Goal: Communication & Community: Participate in discussion

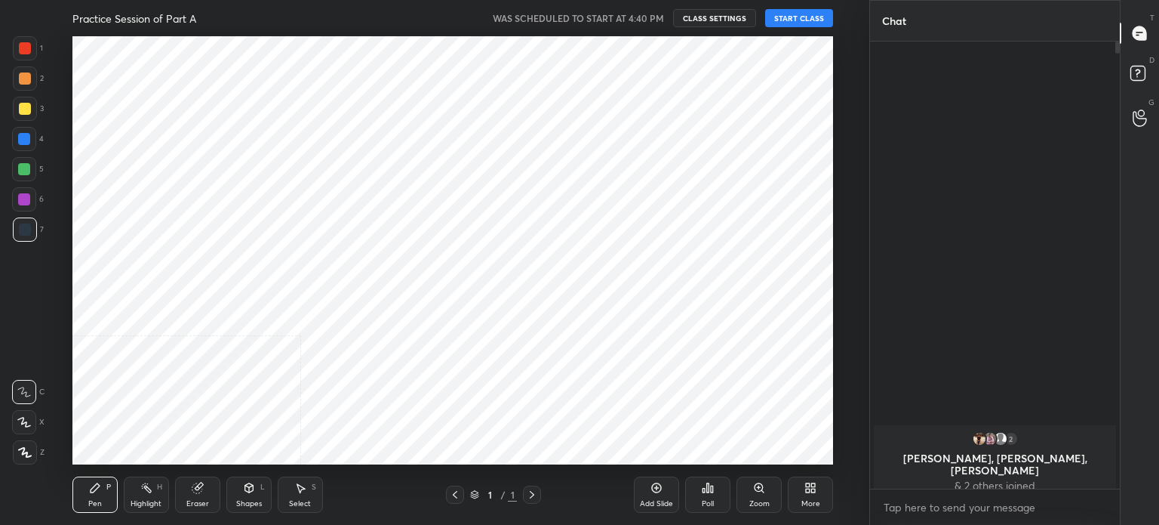
scroll to position [428, 809]
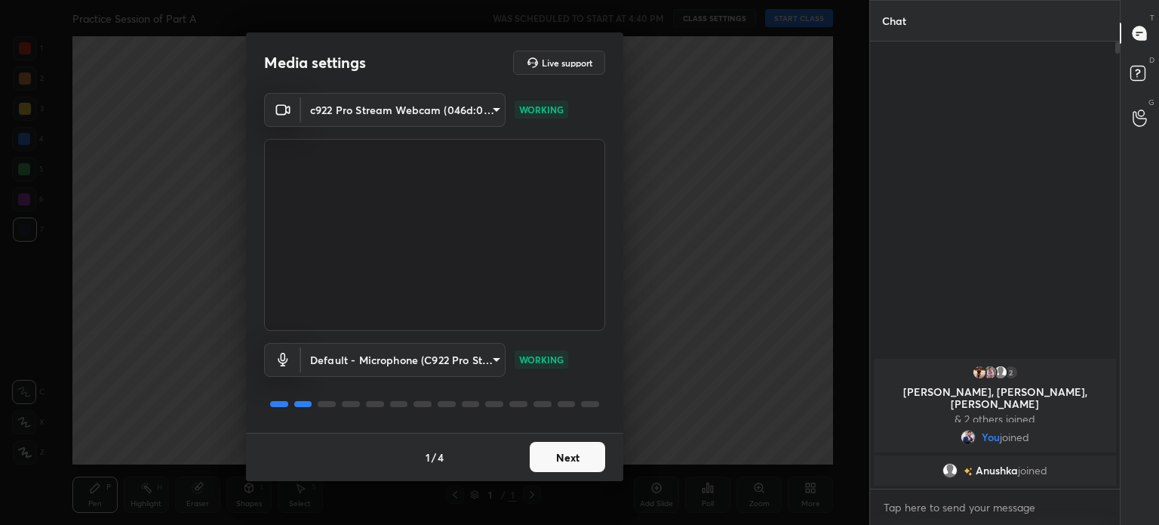
click at [593, 454] on button "Next" at bounding box center [567, 457] width 75 height 30
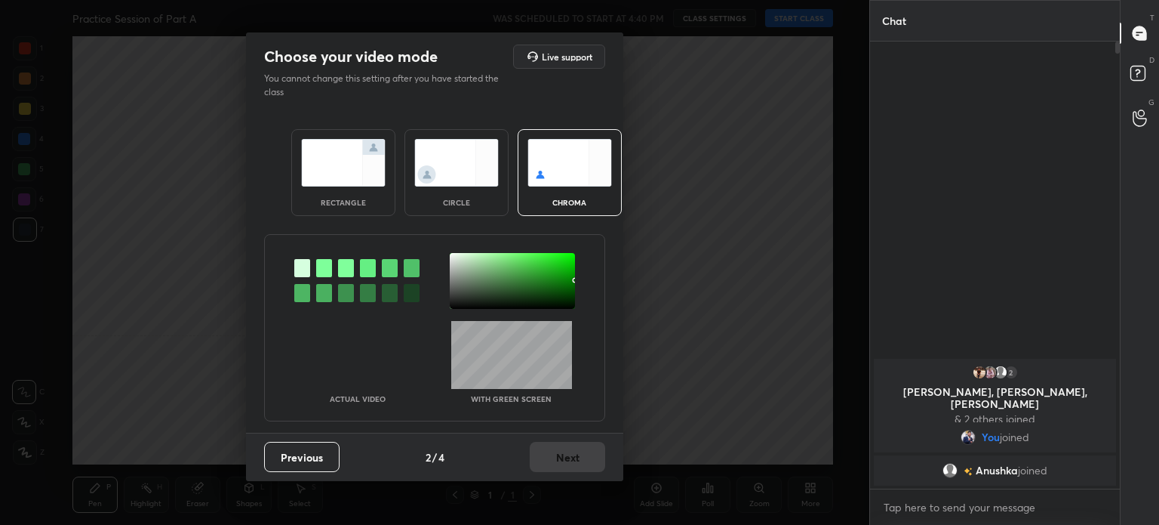
click at [455, 259] on div at bounding box center [512, 281] width 125 height 56
click at [454, 257] on div at bounding box center [455, 258] width 3 height 3
click at [453, 254] on div at bounding box center [512, 281] width 125 height 56
click at [558, 442] on button "Next" at bounding box center [567, 457] width 75 height 30
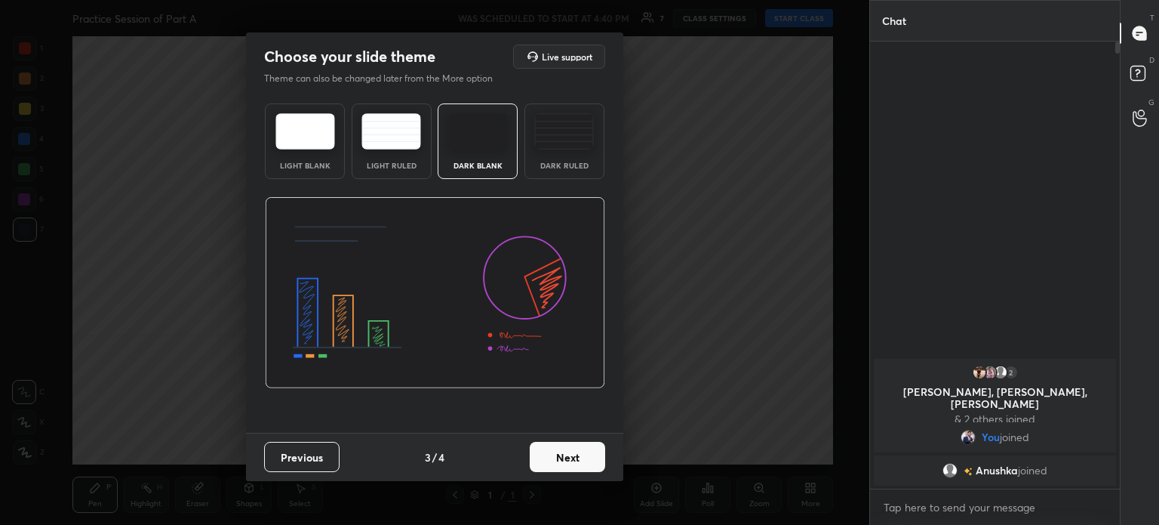
click at [592, 451] on button "Next" at bounding box center [567, 457] width 75 height 30
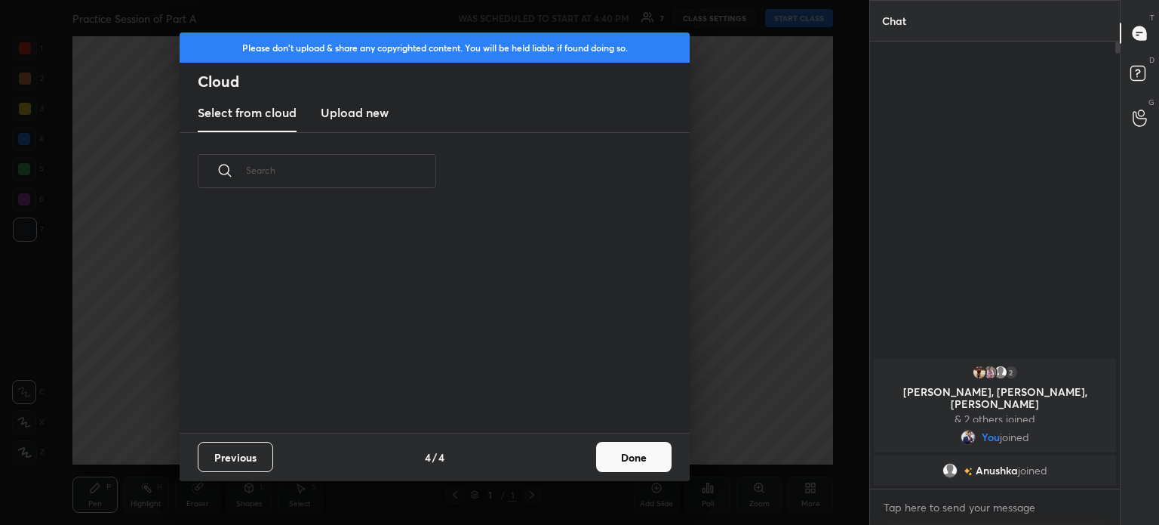
drag, startPoint x: 617, startPoint y: 482, endPoint x: 622, endPoint y: 455, distance: 27.5
click at [617, 482] on div "Please don't upload & share any copyrighted content. You will be held liable if…" at bounding box center [434, 262] width 869 height 525
click at [622, 453] on button "Done" at bounding box center [633, 457] width 75 height 30
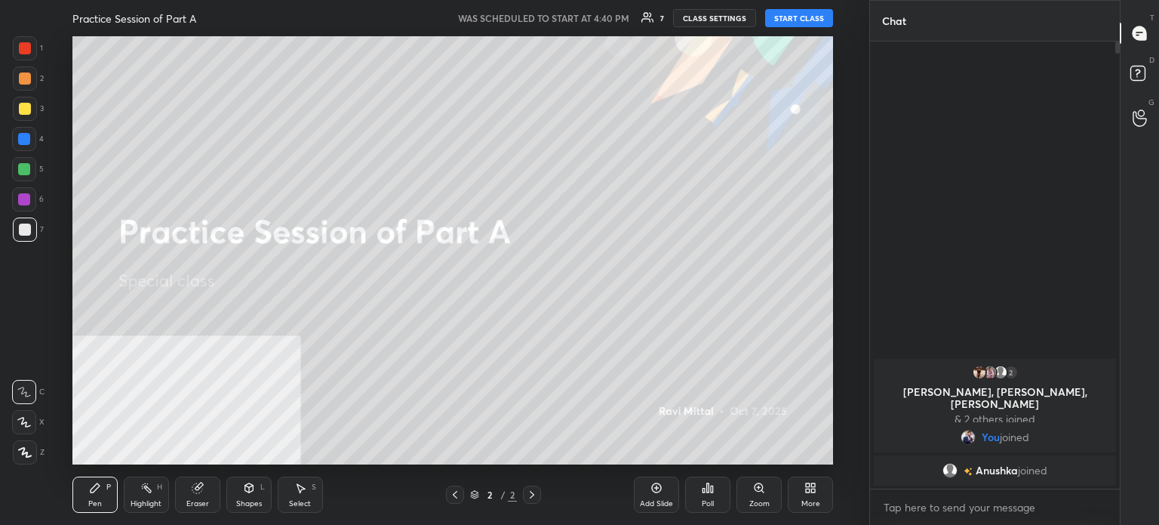
click at [791, 17] on button "START CLASS" at bounding box center [799, 18] width 68 height 18
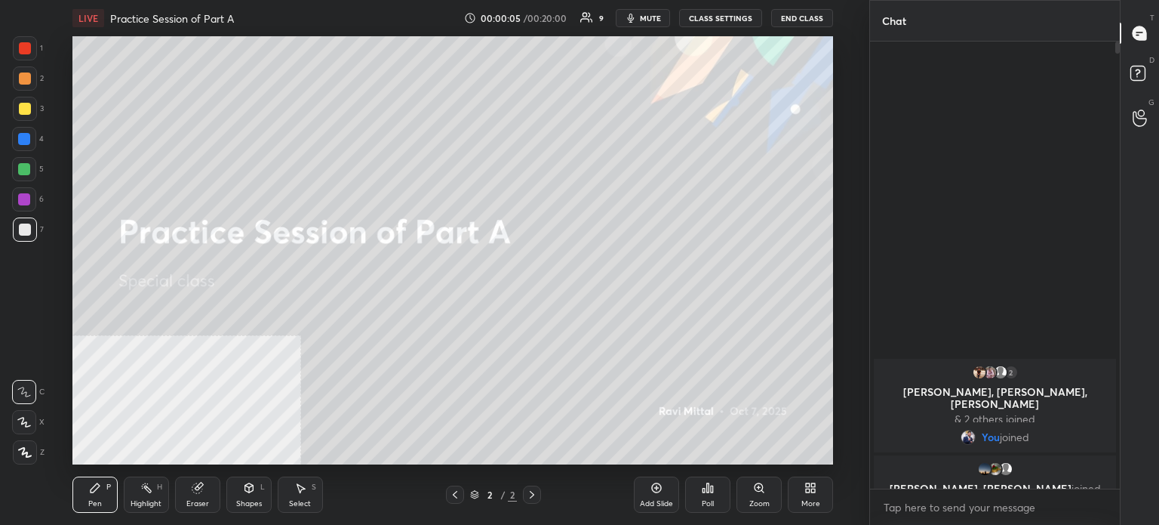
click at [817, 491] on div "More" at bounding box center [810, 494] width 45 height 36
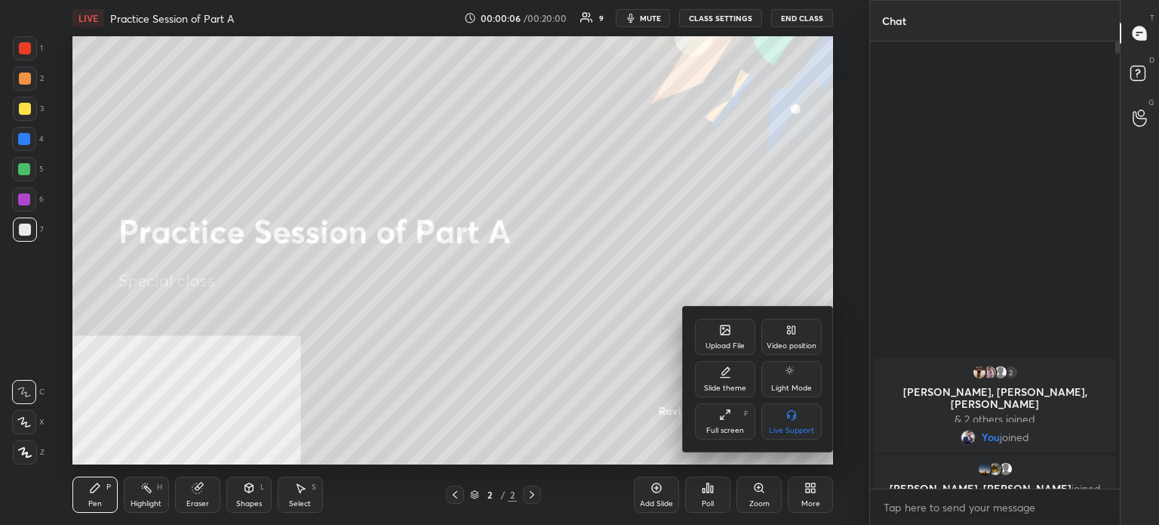
click at [725, 339] on div "Upload File" at bounding box center [725, 336] width 60 height 36
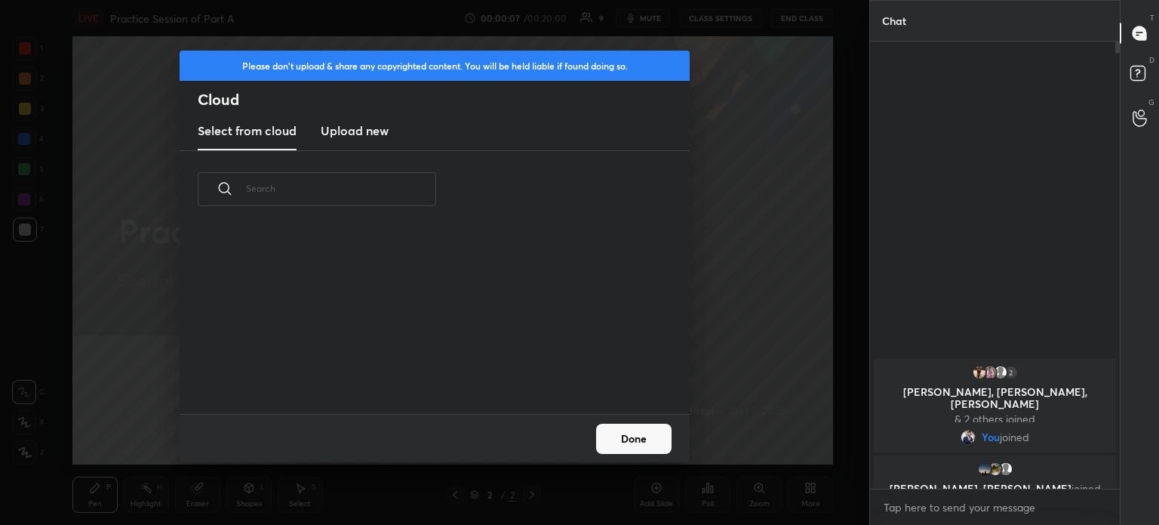
scroll to position [186, 485]
click at [388, 132] on h3 "Upload new" at bounding box center [355, 131] width 68 height 18
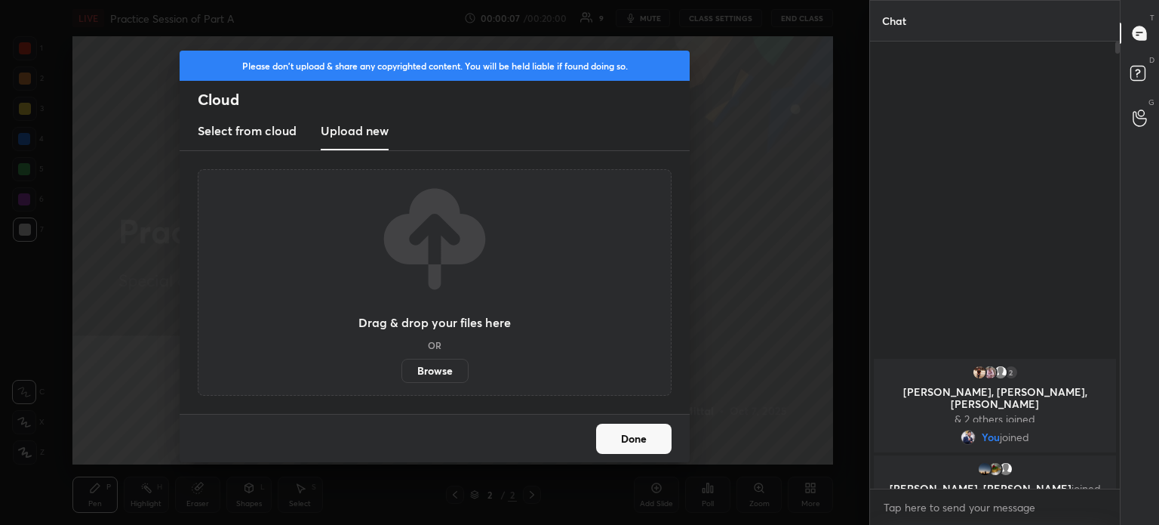
click at [429, 355] on div "Drag & drop your files here OR Browse" at bounding box center [434, 282] width 152 height 201
click at [430, 371] on label "Browse" at bounding box center [435, 370] width 67 height 24
click at [402, 371] on input "Browse" at bounding box center [402, 370] width 0 height 24
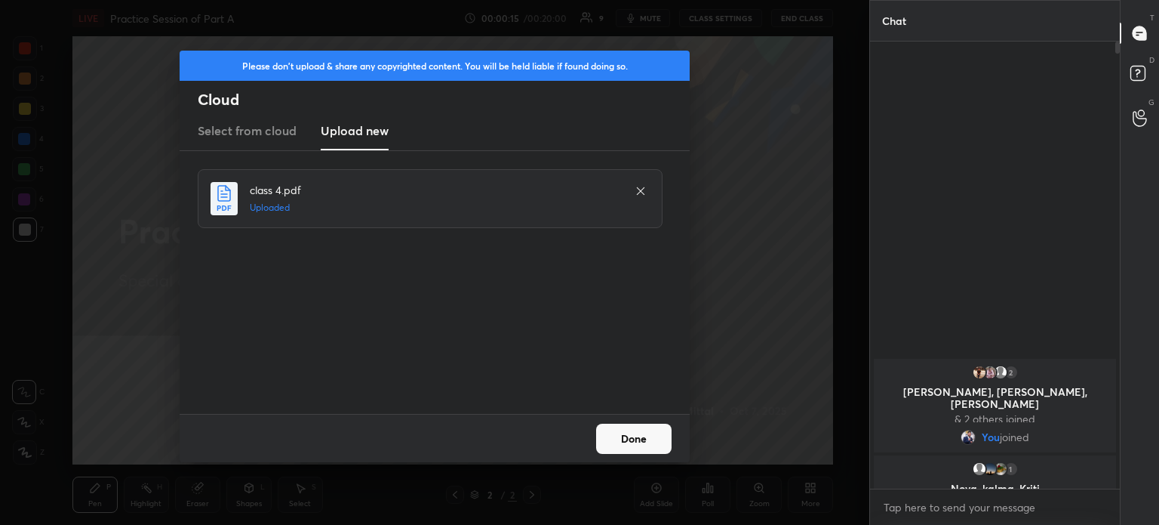
click at [643, 440] on button "Done" at bounding box center [633, 438] width 75 height 30
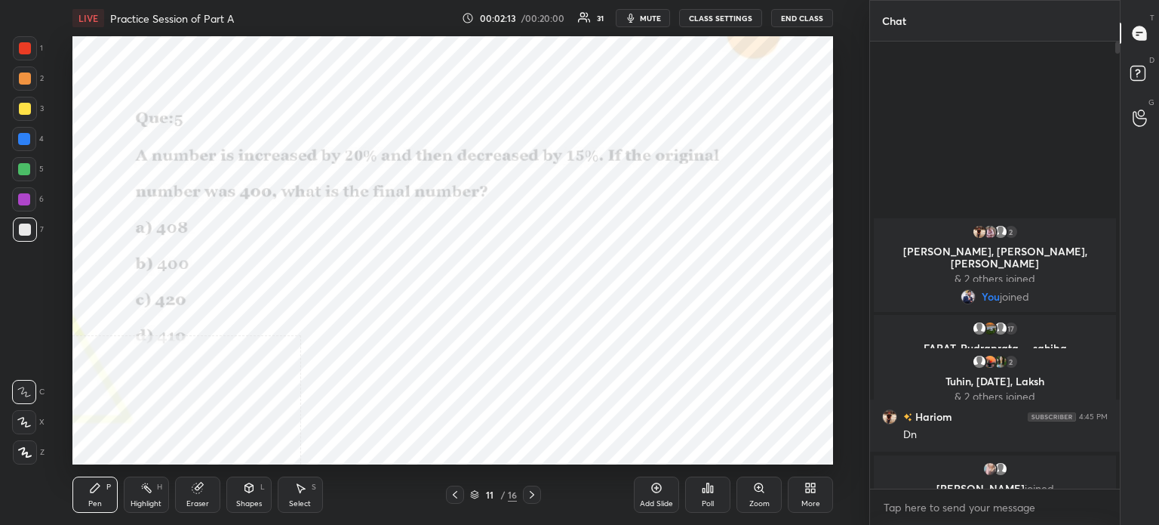
drag, startPoint x: 26, startPoint y: 54, endPoint x: 37, endPoint y: 54, distance: 10.6
click at [27, 54] on div at bounding box center [25, 48] width 24 height 24
click at [30, 466] on div "1 2 3 4 5 6 7 C X Z C X Z E E Erase all H H LIVE Practice Session of Part A 00:…" at bounding box center [428, 262] width 857 height 525
click at [14, 455] on div at bounding box center [25, 452] width 24 height 24
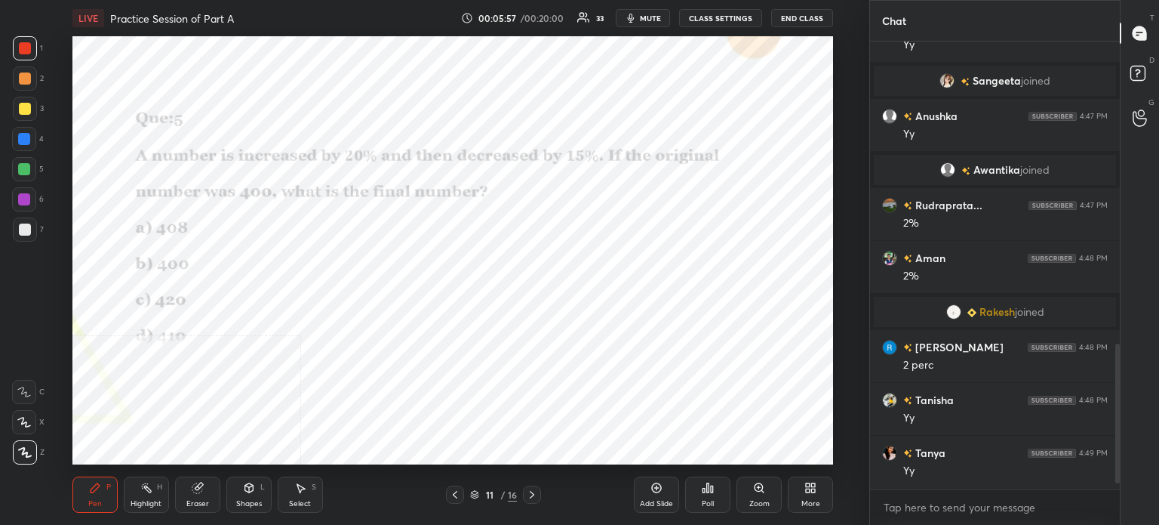
scroll to position [983, 0]
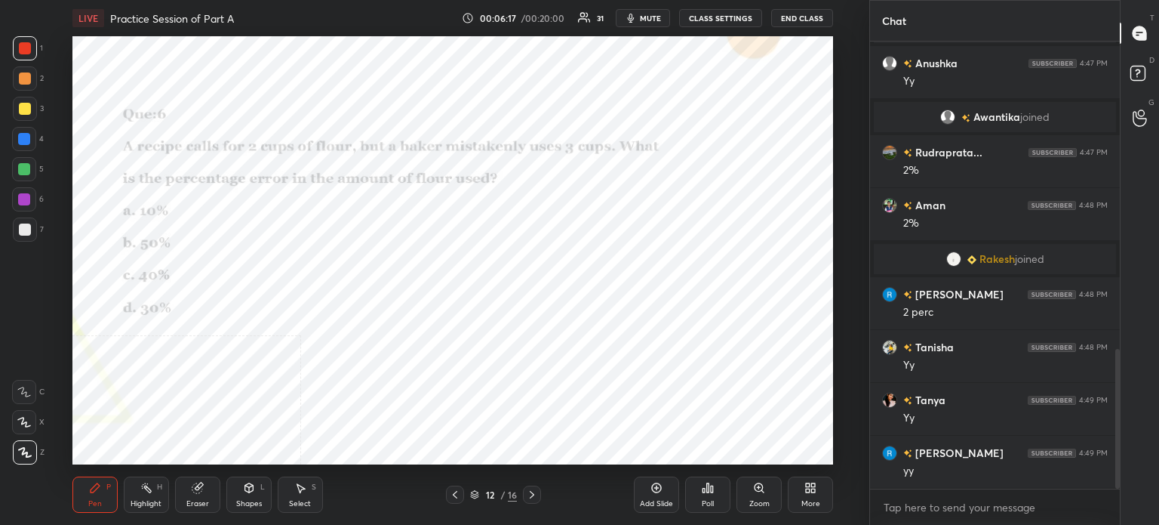
click at [655, 17] on span "mute" at bounding box center [650, 18] width 21 height 11
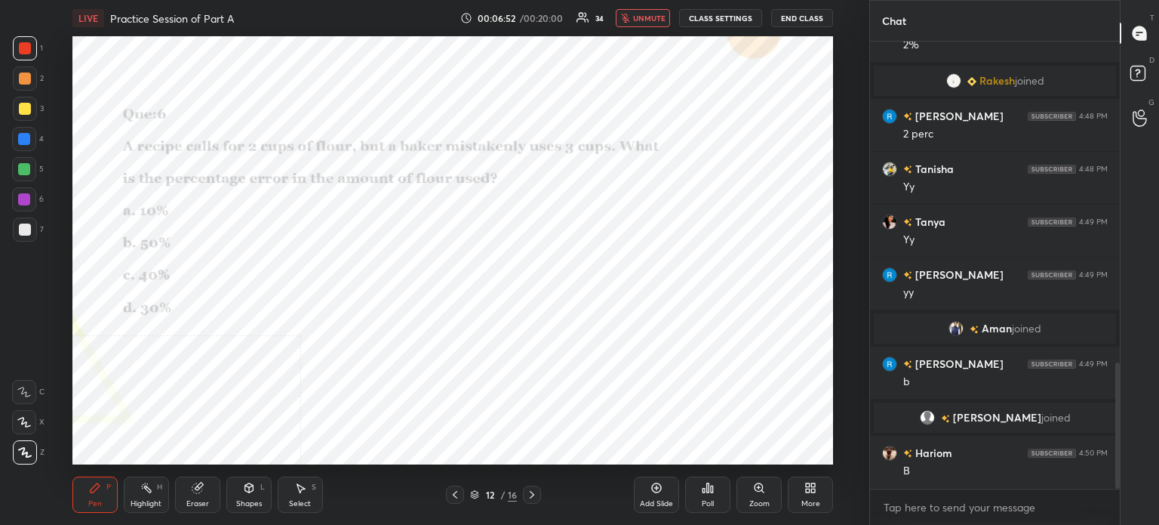
scroll to position [1140, 0]
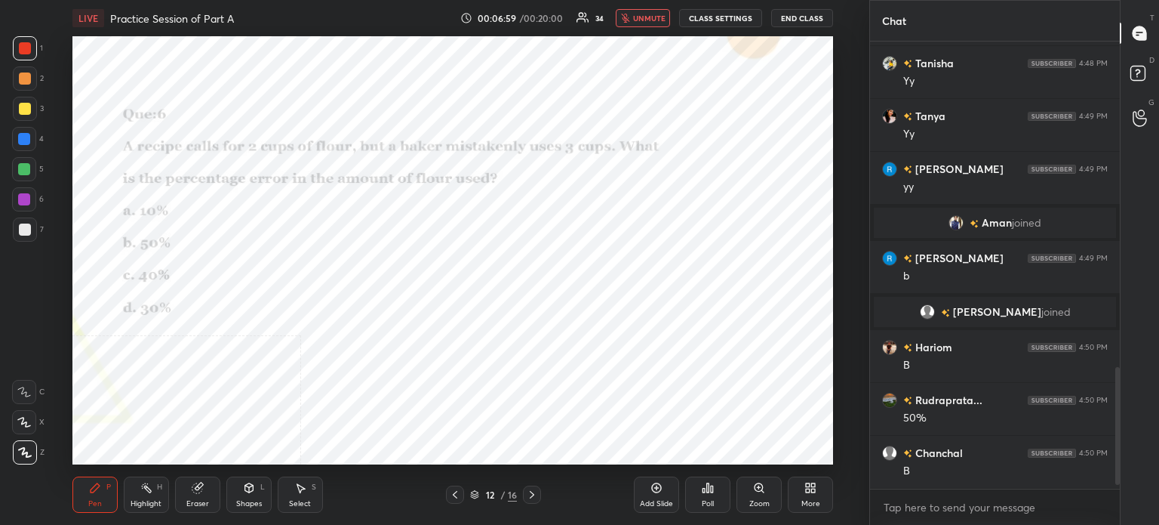
click at [660, 20] on span "unmute" at bounding box center [649, 18] width 32 height 11
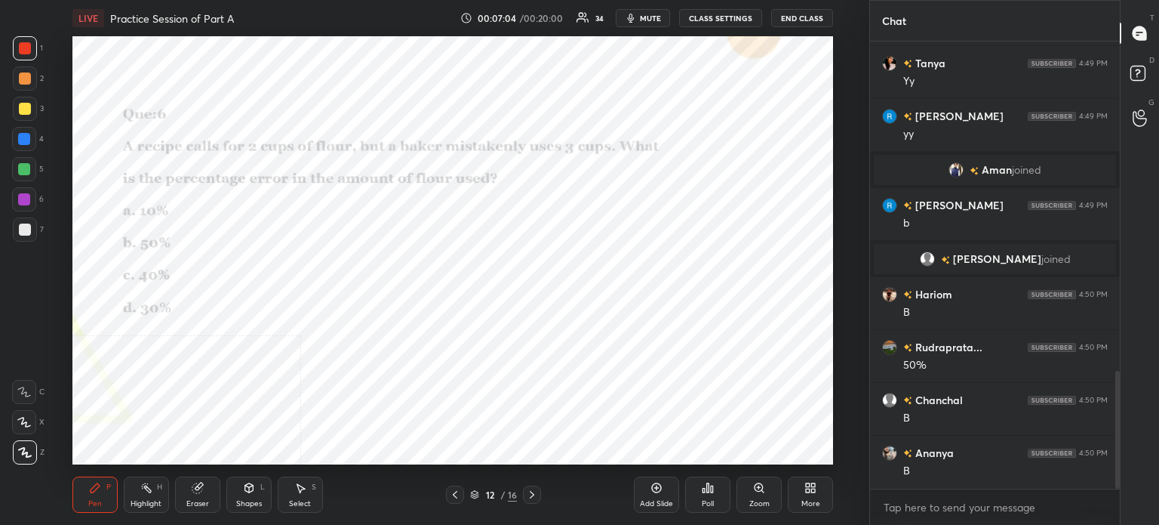
scroll to position [1298, 0]
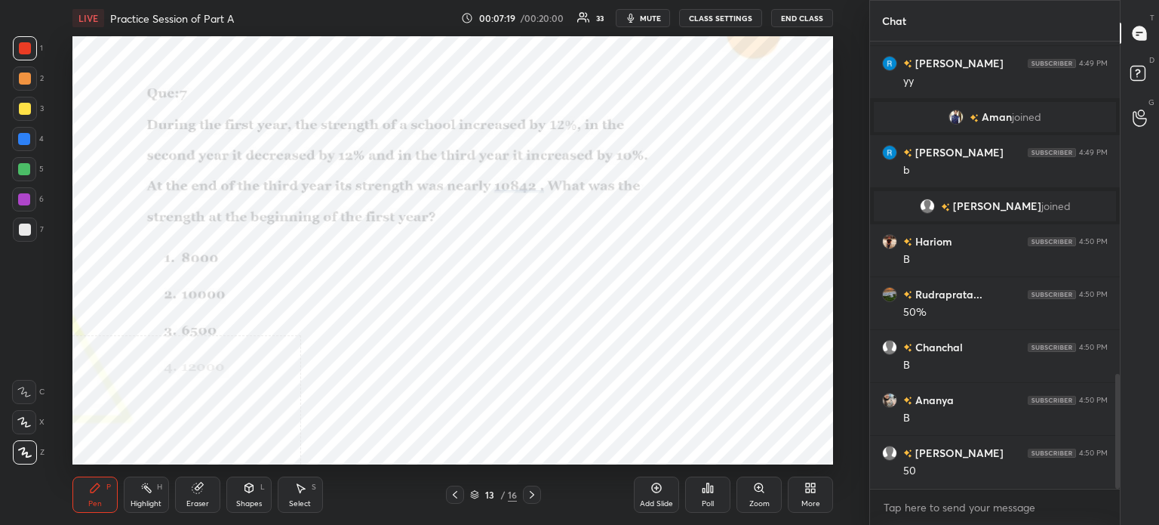
click at [814, 494] on div "More" at bounding box center [810, 494] width 45 height 36
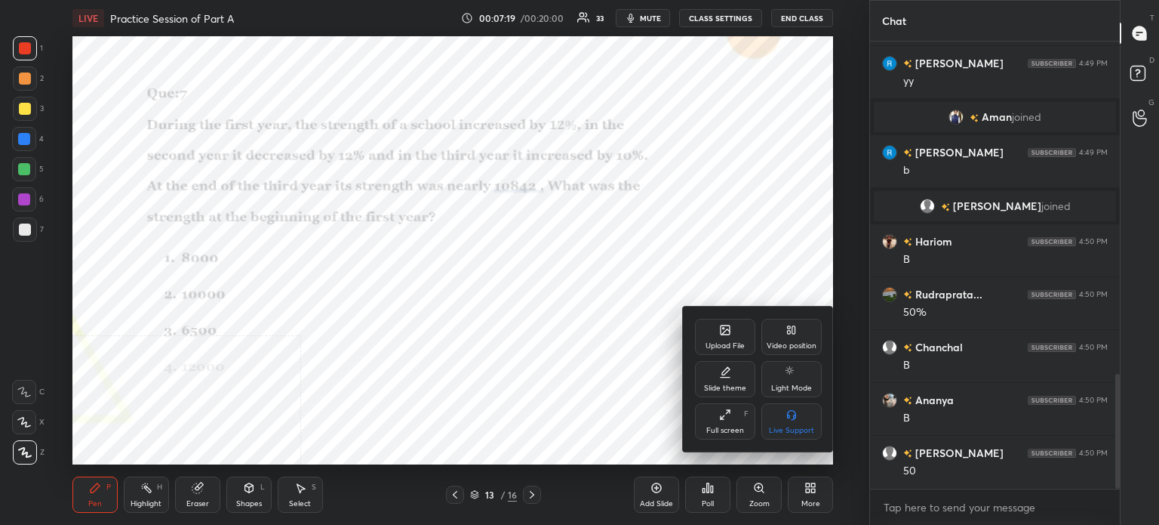
click at [799, 335] on div "Video position" at bounding box center [792, 336] width 60 height 36
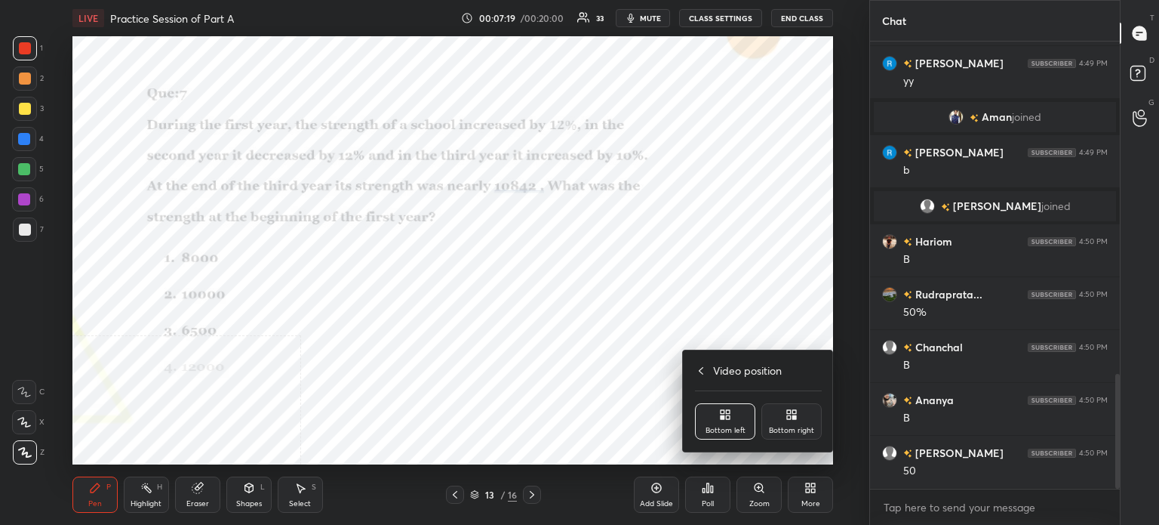
click at [793, 417] on icon at bounding box center [794, 417] width 4 height 4
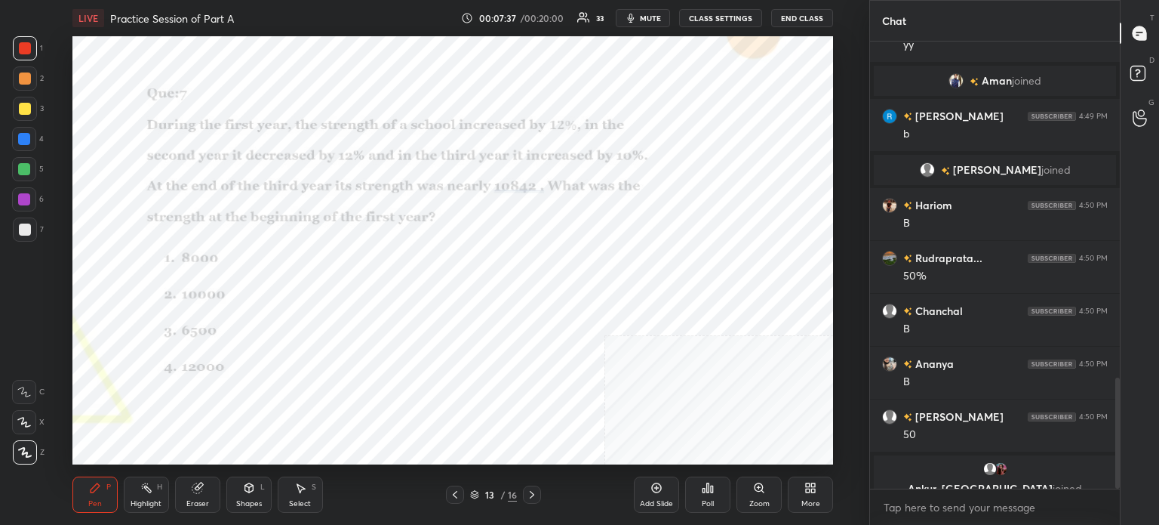
scroll to position [1352, 0]
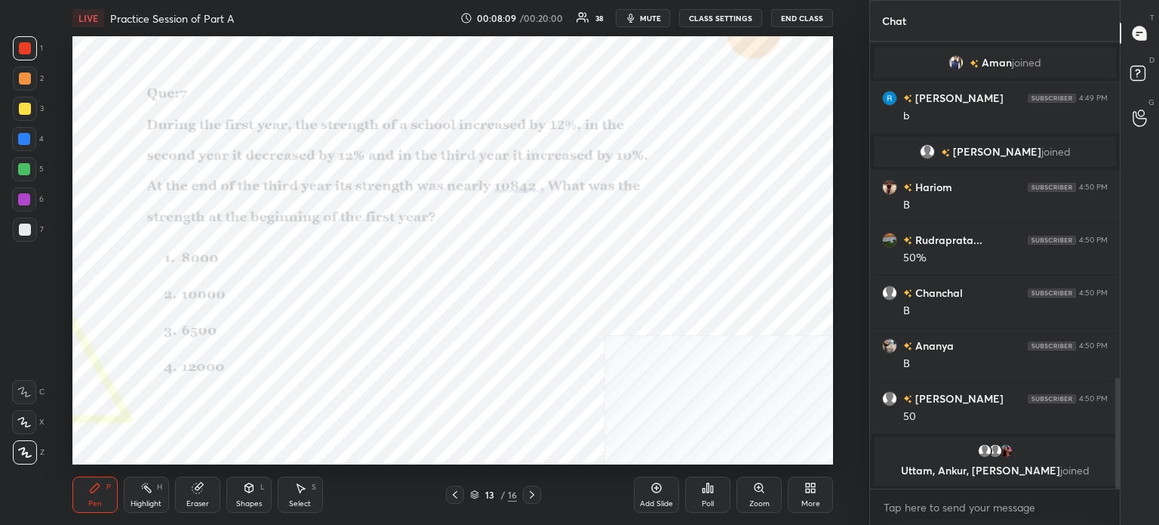
click at [644, 9] on button "mute" at bounding box center [643, 18] width 54 height 18
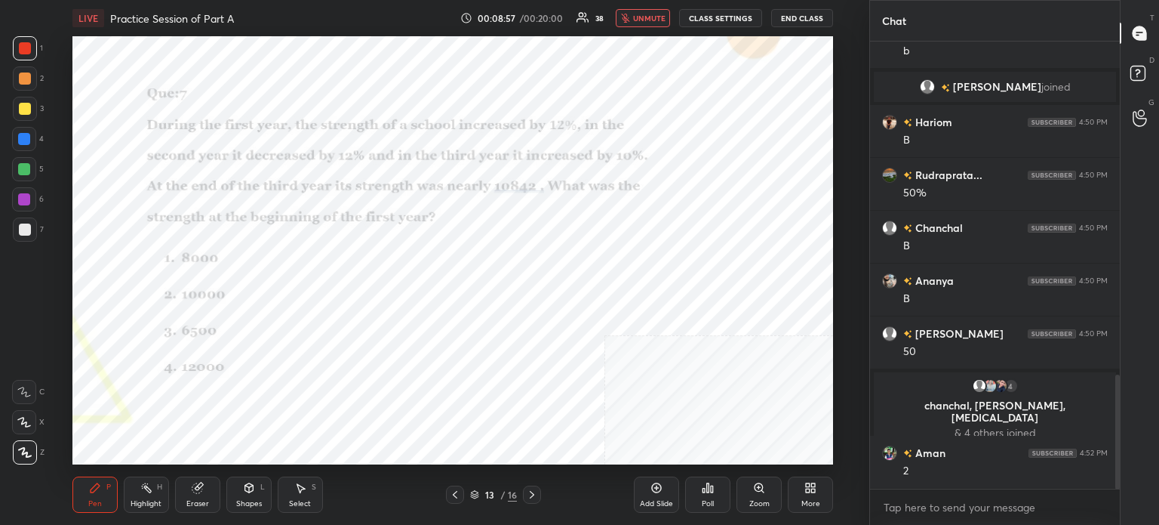
scroll to position [1310, 0]
click at [645, 17] on span "unmute" at bounding box center [649, 18] width 32 height 11
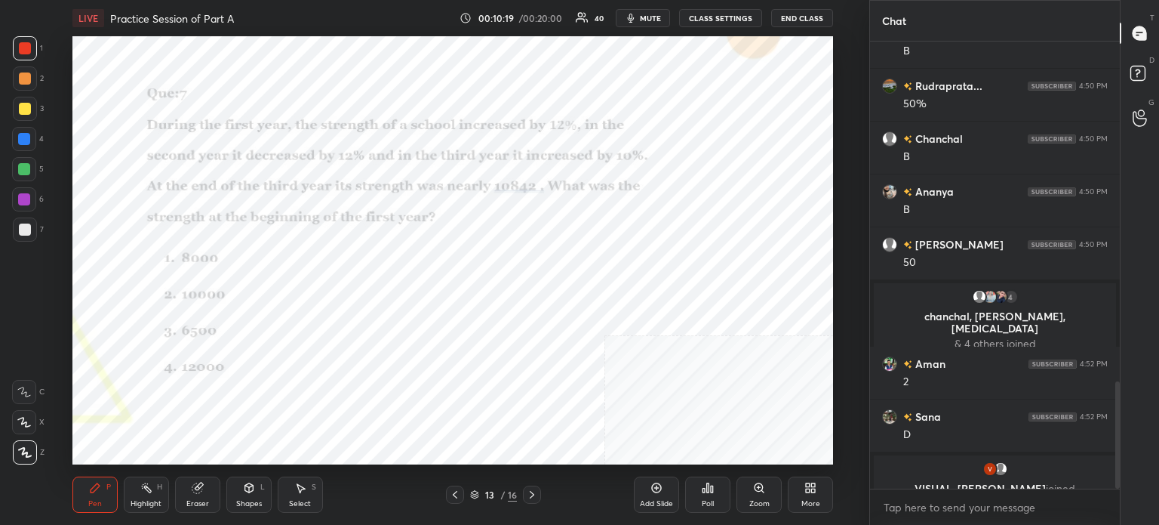
scroll to position [1417, 0]
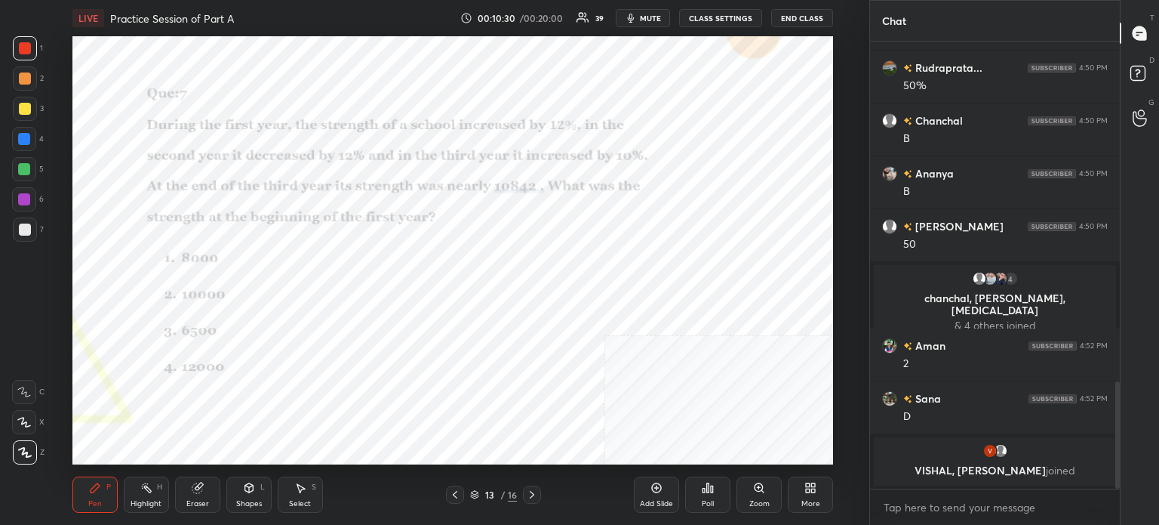
click at [29, 48] on div at bounding box center [25, 48] width 12 height 12
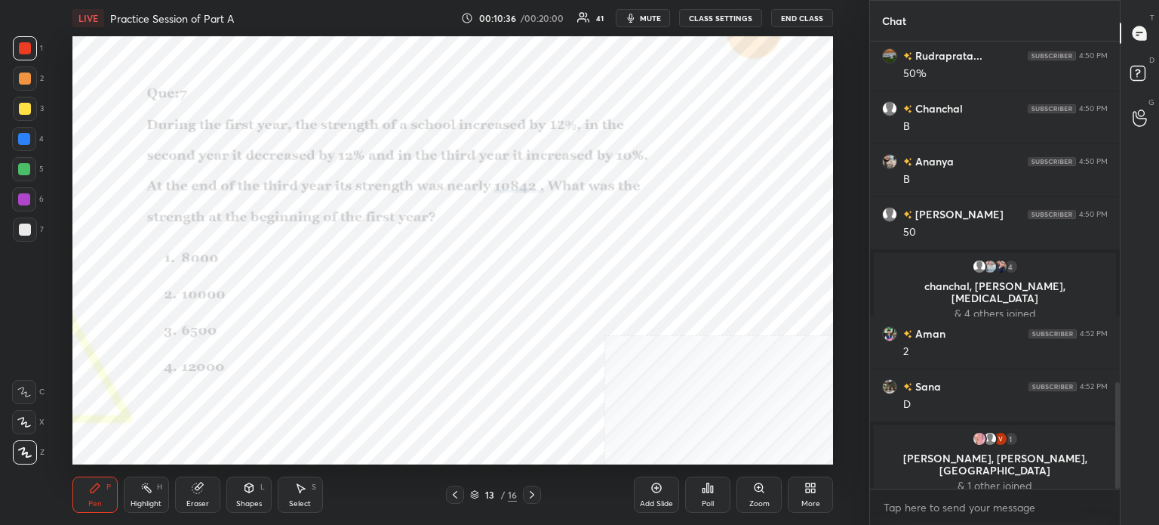
scroll to position [1440, 0]
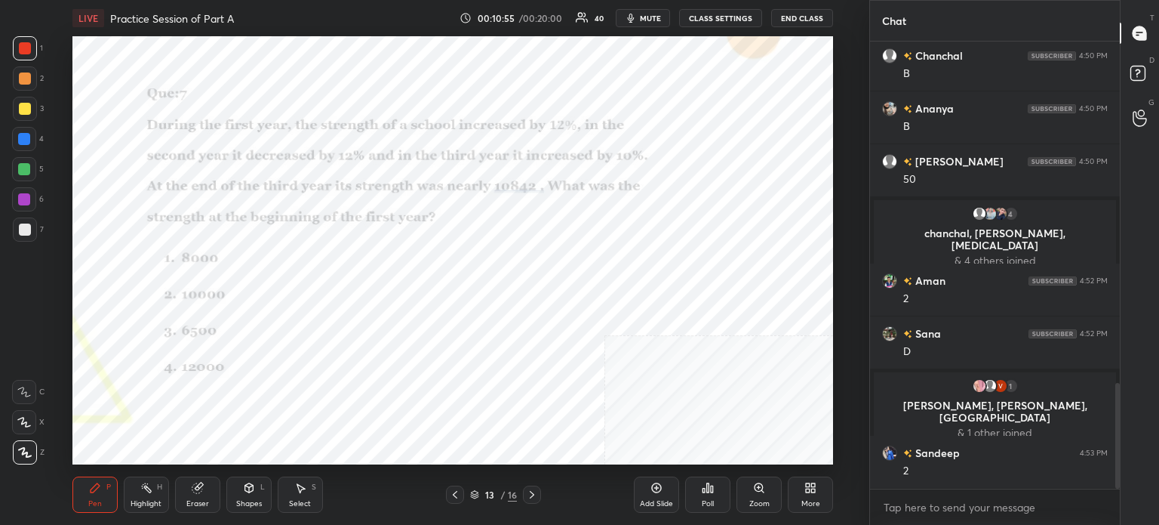
click at [647, 17] on span "mute" at bounding box center [650, 18] width 21 height 11
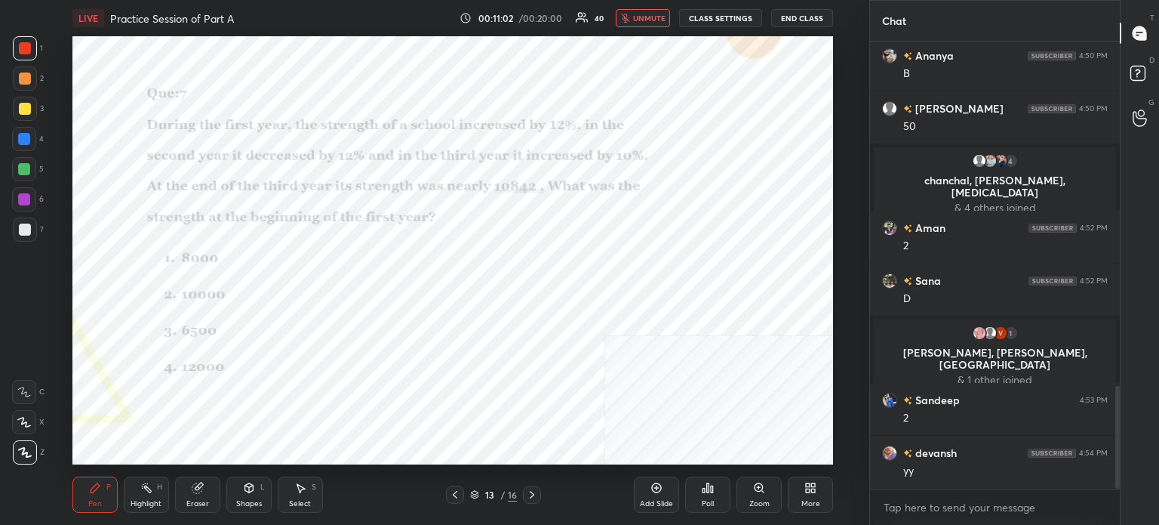
click at [654, 18] on span "unmute" at bounding box center [649, 18] width 32 height 11
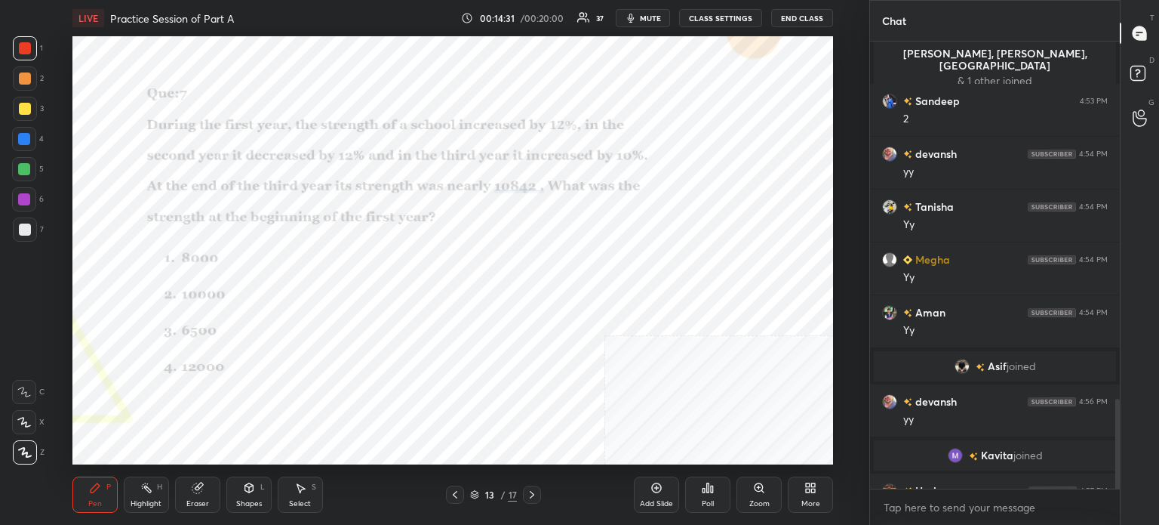
scroll to position [1771, 0]
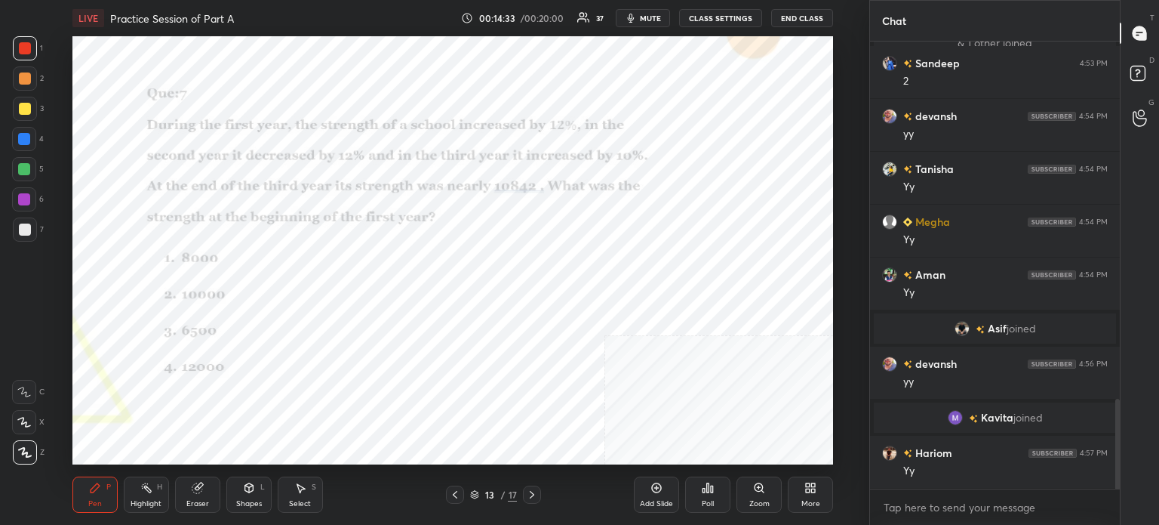
drag, startPoint x: 205, startPoint y: 488, endPoint x: 218, endPoint y: 466, distance: 25.4
click at [204, 490] on div "Eraser" at bounding box center [197, 494] width 45 height 36
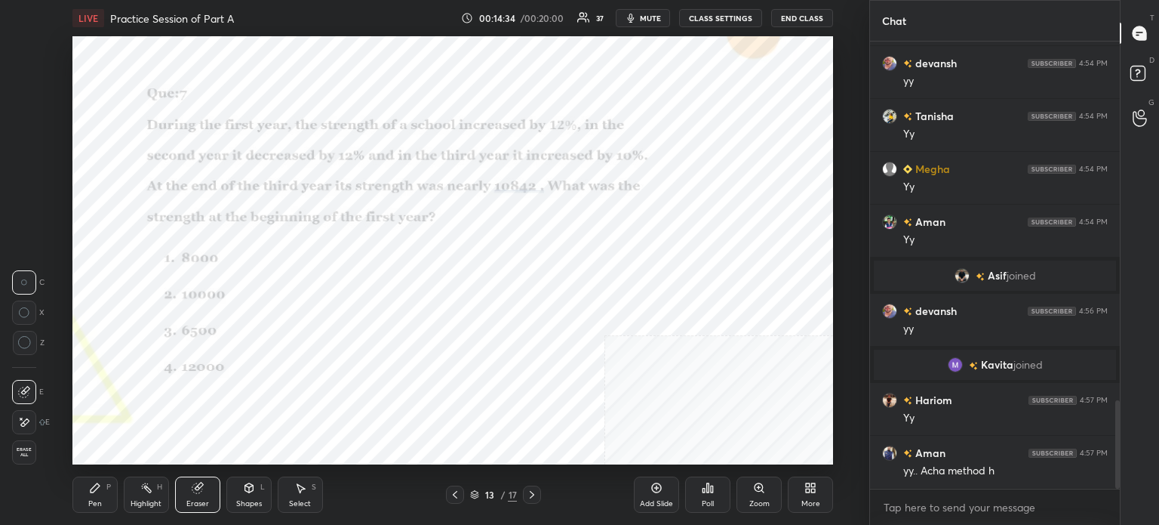
click at [300, 501] on div "Select" at bounding box center [300, 504] width 22 height 8
drag, startPoint x: 749, startPoint y: 84, endPoint x: 770, endPoint y: 85, distance: 21.2
click at [797, 97] on div "0 ° Undo Copy Duplicate Duplicate to new slide Delete" at bounding box center [452, 250] width 761 height 428
drag, startPoint x: 737, startPoint y: 75, endPoint x: 424, endPoint y: 71, distance: 312.5
click at [420, 70] on div "0 ° Undo Copy Duplicate Duplicate to new slide Delete" at bounding box center [452, 250] width 761 height 428
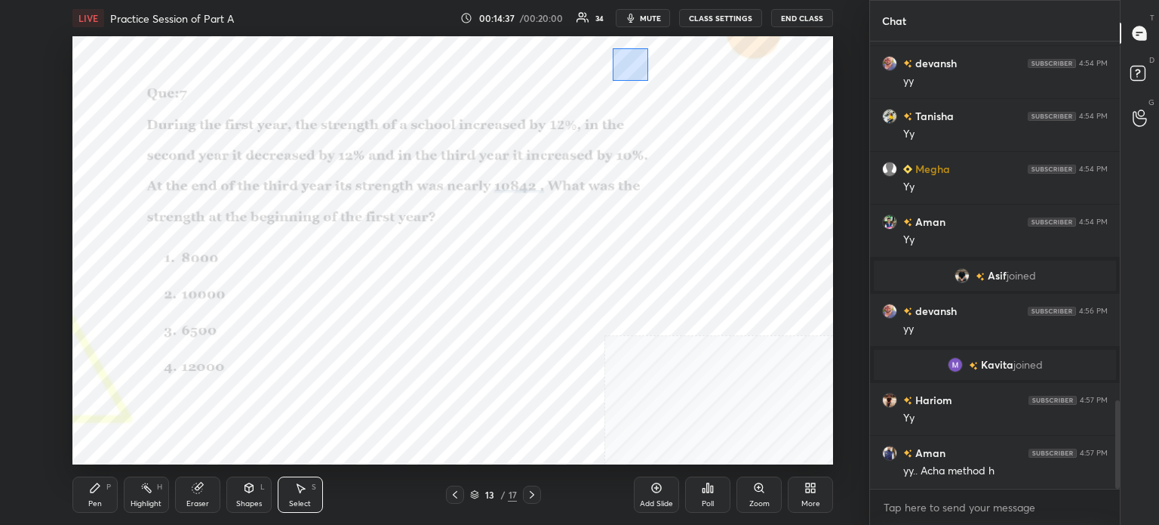
drag, startPoint x: 613, startPoint y: 48, endPoint x: 669, endPoint y: 93, distance: 72.0
click at [667, 89] on div "0 ° Undo Copy Duplicate Duplicate to new slide Delete" at bounding box center [452, 250] width 761 height 428
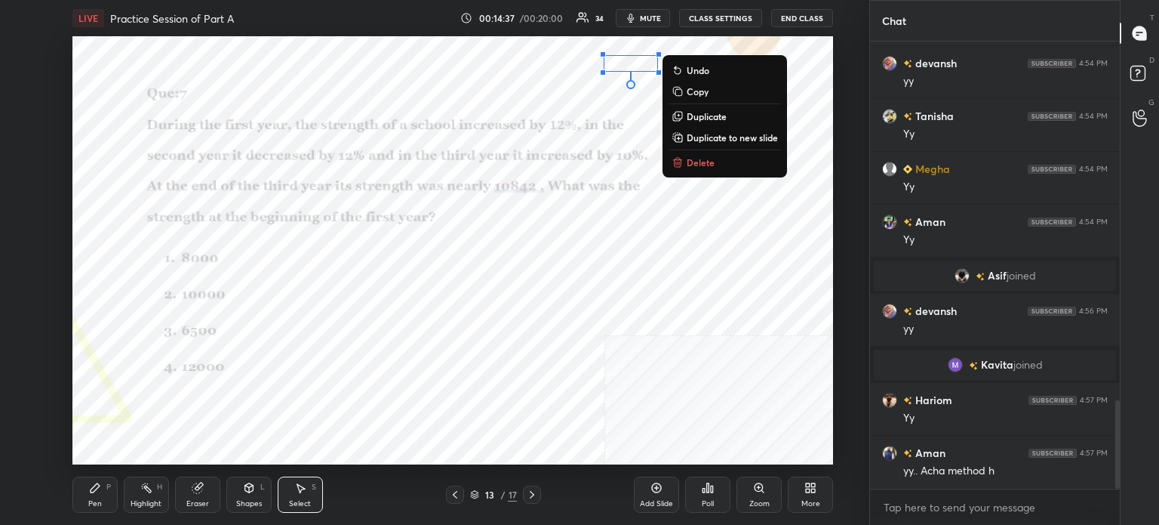
click at [712, 159] on p "Delete" at bounding box center [701, 162] width 28 height 12
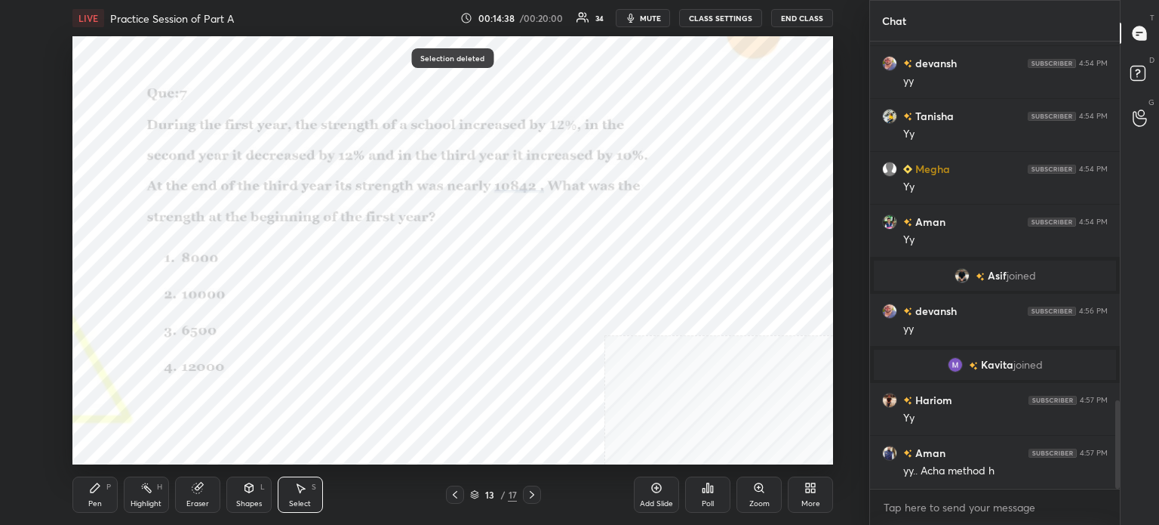
click at [88, 503] on div "Pen P" at bounding box center [94, 494] width 45 height 36
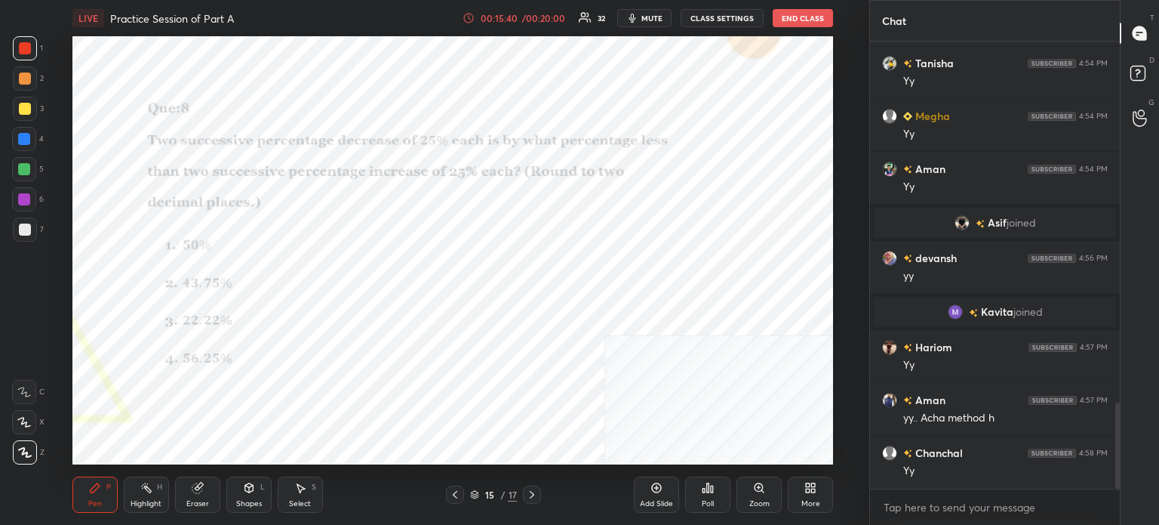
scroll to position [1929, 0]
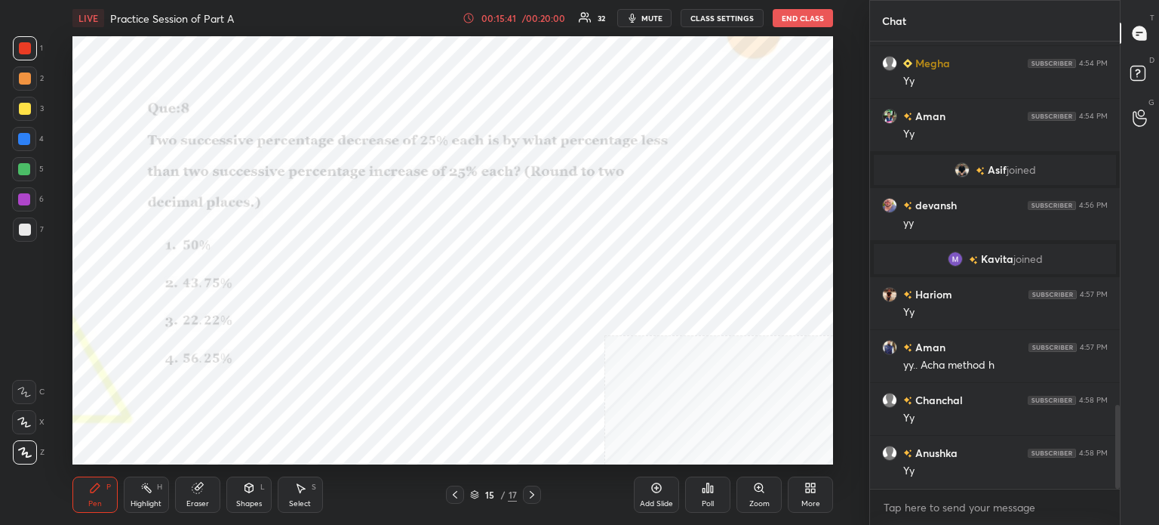
click at [474, 499] on div "15 / 17" at bounding box center [493, 495] width 47 height 14
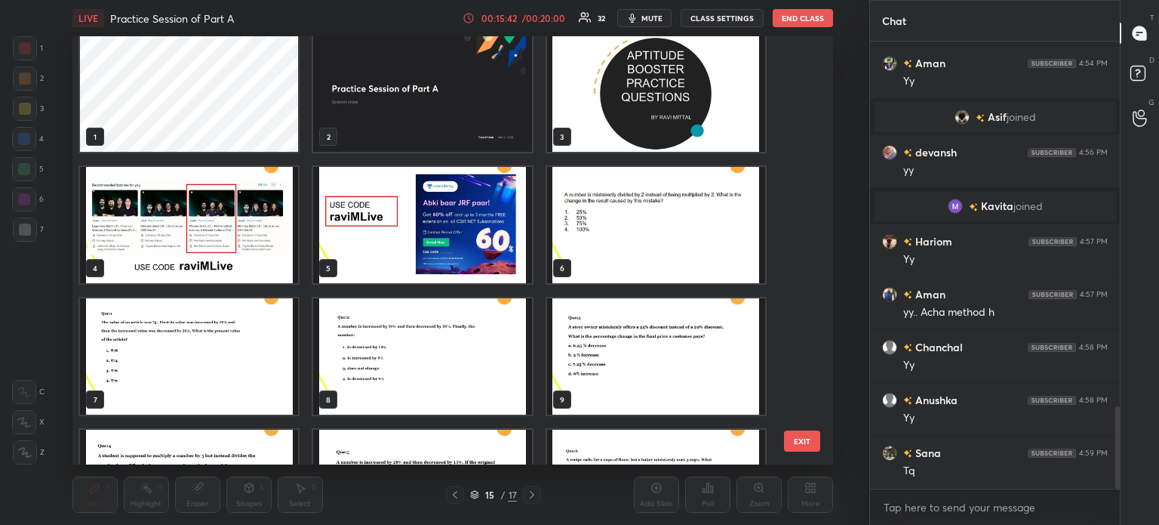
scroll to position [0, 0]
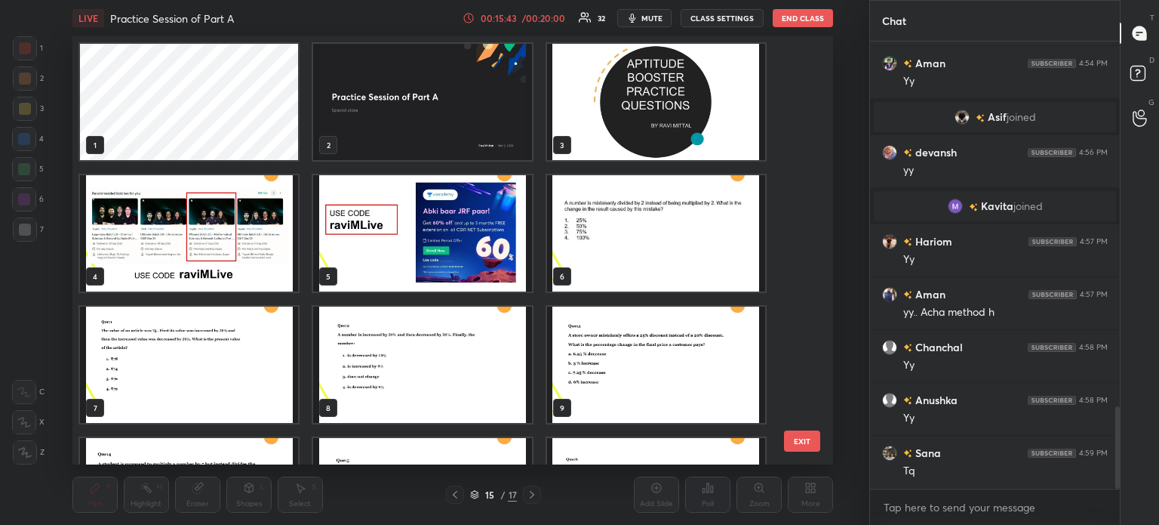
click at [417, 291] on img "grid" at bounding box center [422, 233] width 218 height 116
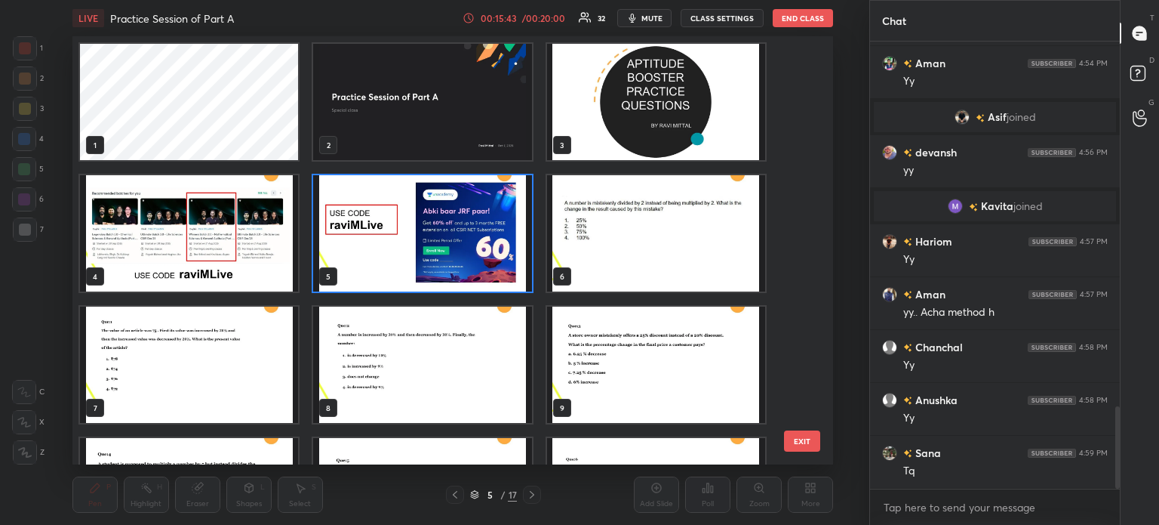
click at [418, 263] on img "grid" at bounding box center [422, 233] width 218 height 116
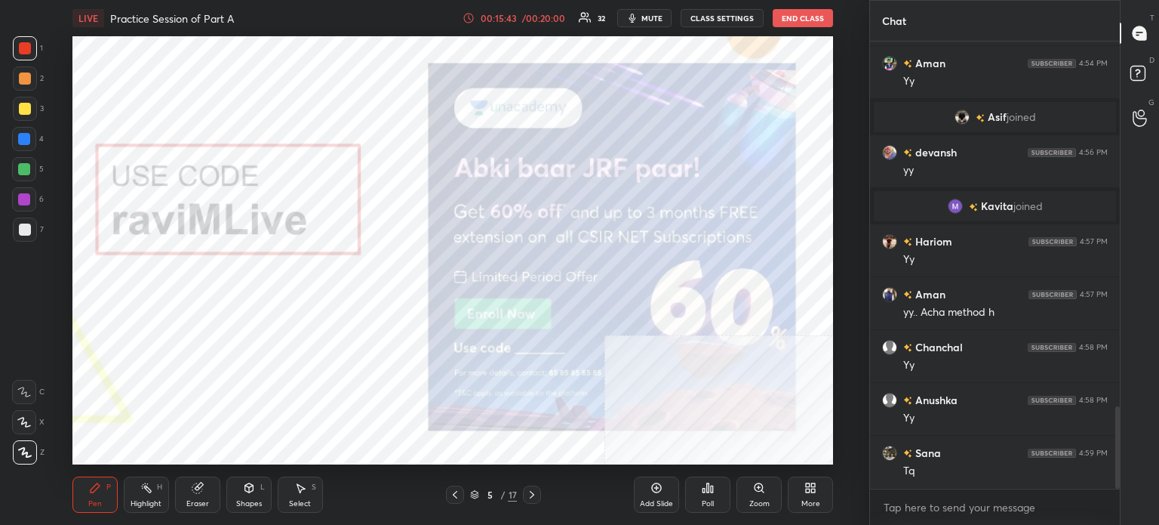
click at [418, 263] on img "grid" at bounding box center [422, 233] width 218 height 116
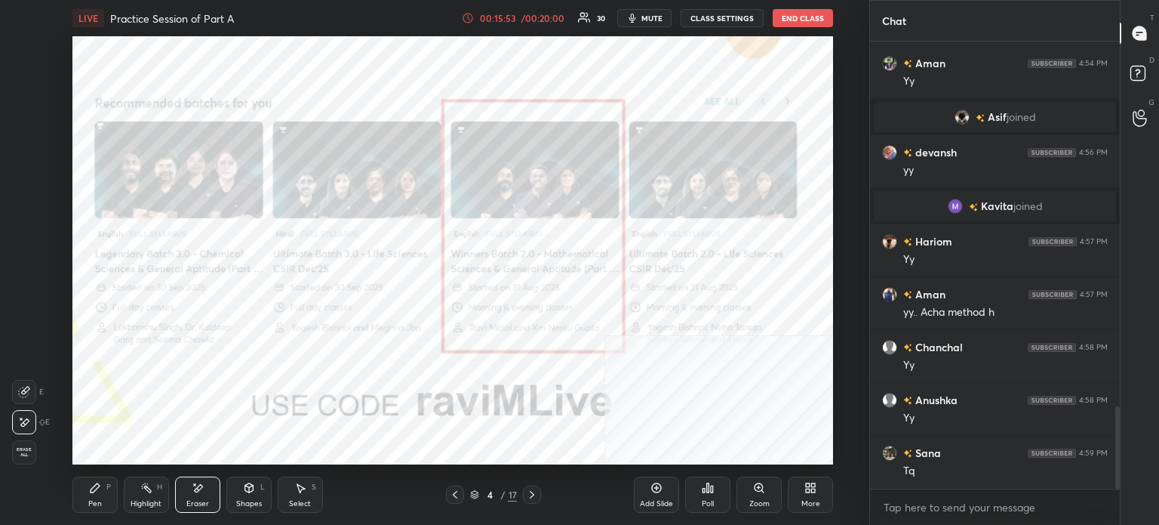
click at [791, 32] on div "LIVE Practice Session of Part A 00:15:53 / 00:20:00 30 mute CLASS SETTINGS End …" at bounding box center [452, 18] width 761 height 36
click at [796, 23] on button "End Class" at bounding box center [803, 18] width 60 height 18
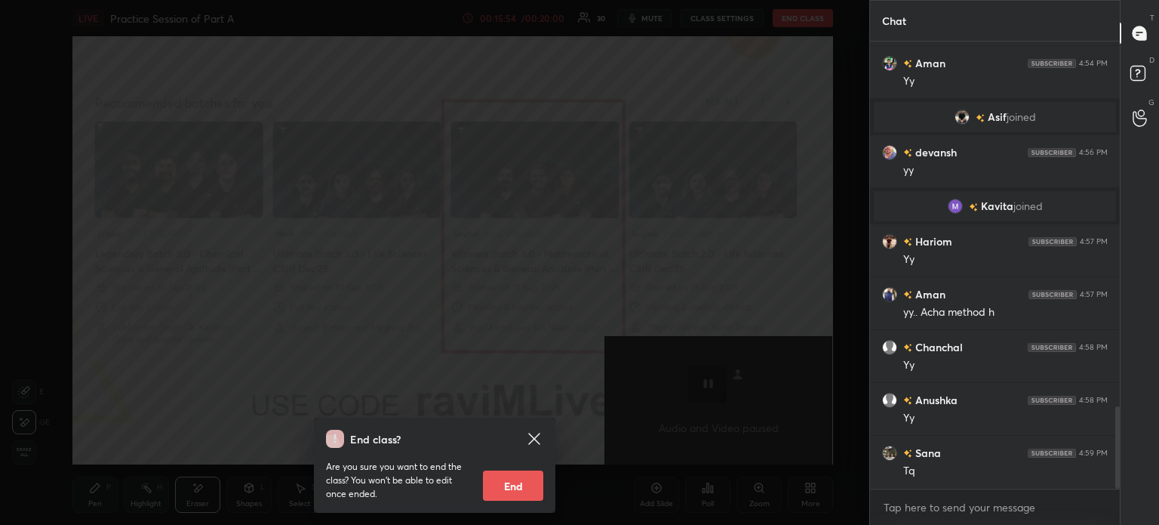
click at [516, 475] on button "End" at bounding box center [513, 485] width 60 height 30
type textarea "x"
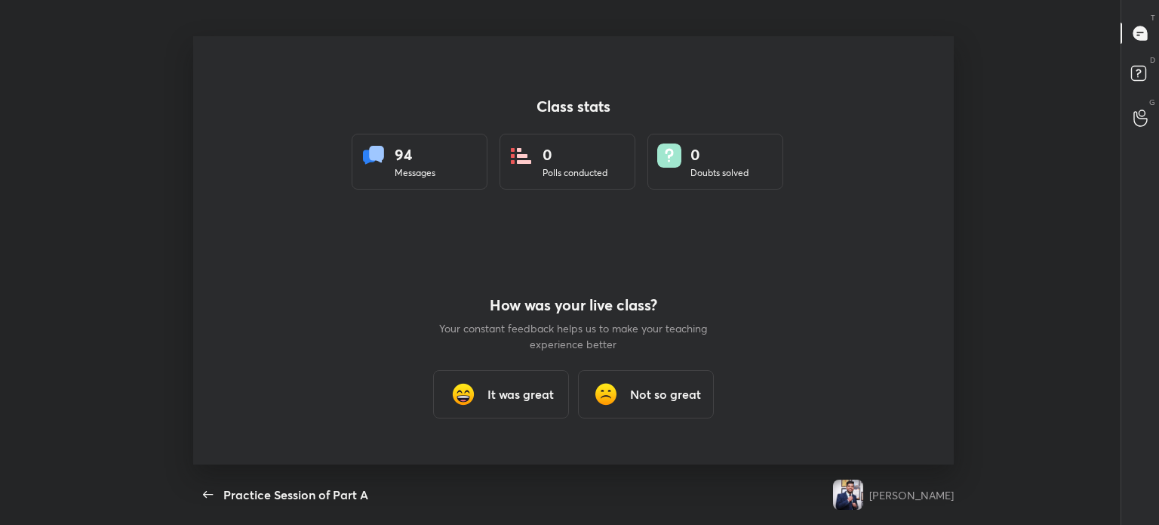
scroll to position [75044, 74333]
click at [551, 384] on div "It was great" at bounding box center [501, 394] width 136 height 48
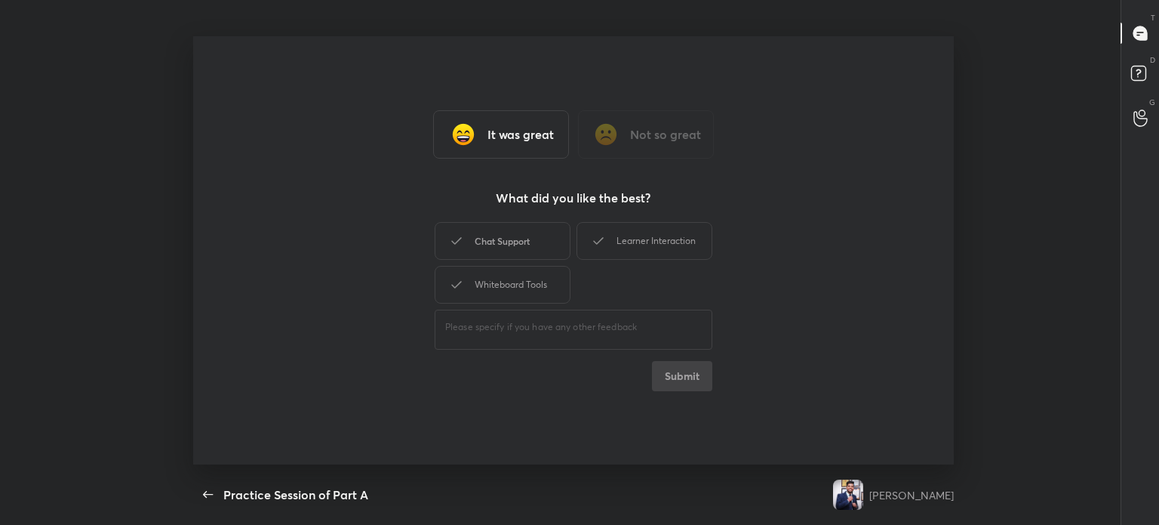
click at [516, 248] on div "Chat Support" at bounding box center [503, 241] width 136 height 38
click at [591, 257] on div "Learner Interaction" at bounding box center [645, 241] width 136 height 38
click at [543, 293] on div "Whiteboard Tools" at bounding box center [503, 285] width 136 height 38
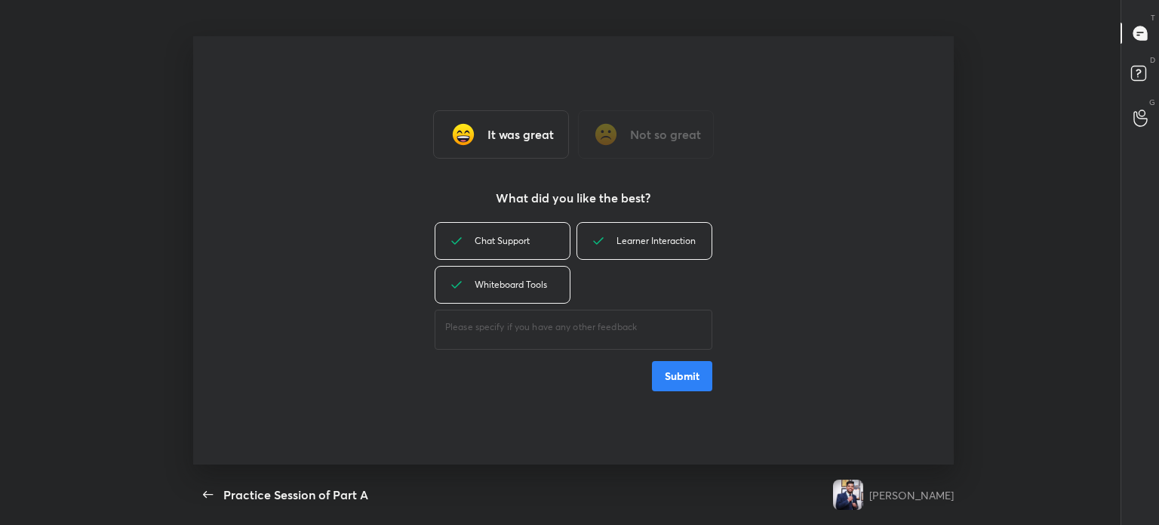
click at [680, 378] on button "Submit" at bounding box center [682, 376] width 60 height 30
